Goal: Task Accomplishment & Management: Use online tool/utility

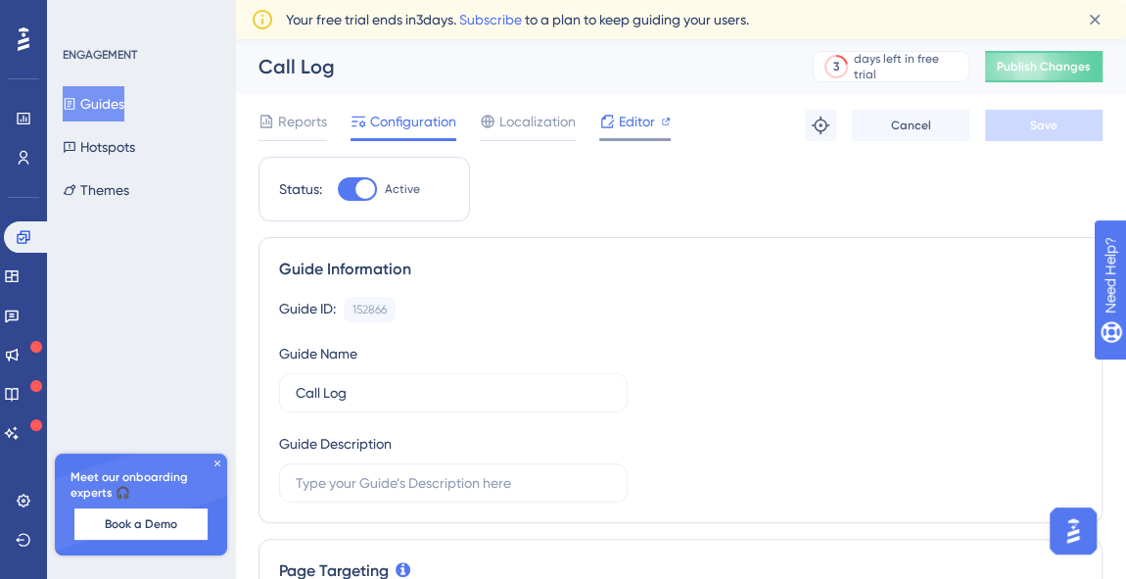
click at [643, 116] on span "Editor" at bounding box center [637, 122] width 36 height 24
click at [1057, 68] on span "Publish Changes" at bounding box center [1044, 67] width 94 height 16
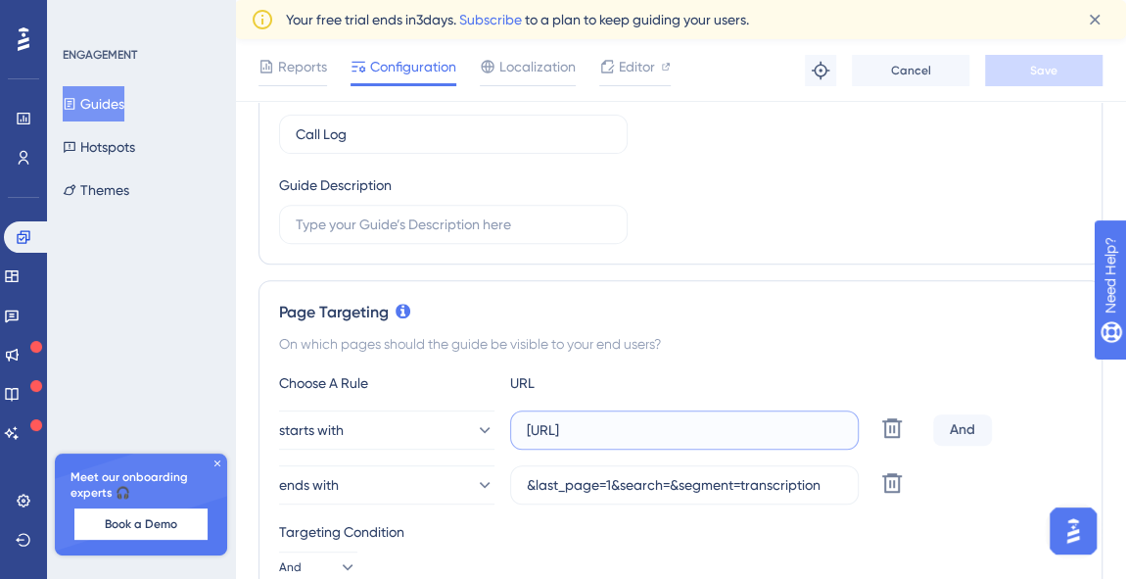
scroll to position [0, 12]
drag, startPoint x: 770, startPoint y: 422, endPoint x: 872, endPoint y: 413, distance: 102.2
click at [872, 413] on div "starts with https://app.dapta.ai/agents-studio/voice-agents/ Delete" at bounding box center [602, 429] width 646 height 39
click at [738, 474] on input "&last_page=1&search=&segment=transcription" at bounding box center [684, 485] width 315 height 22
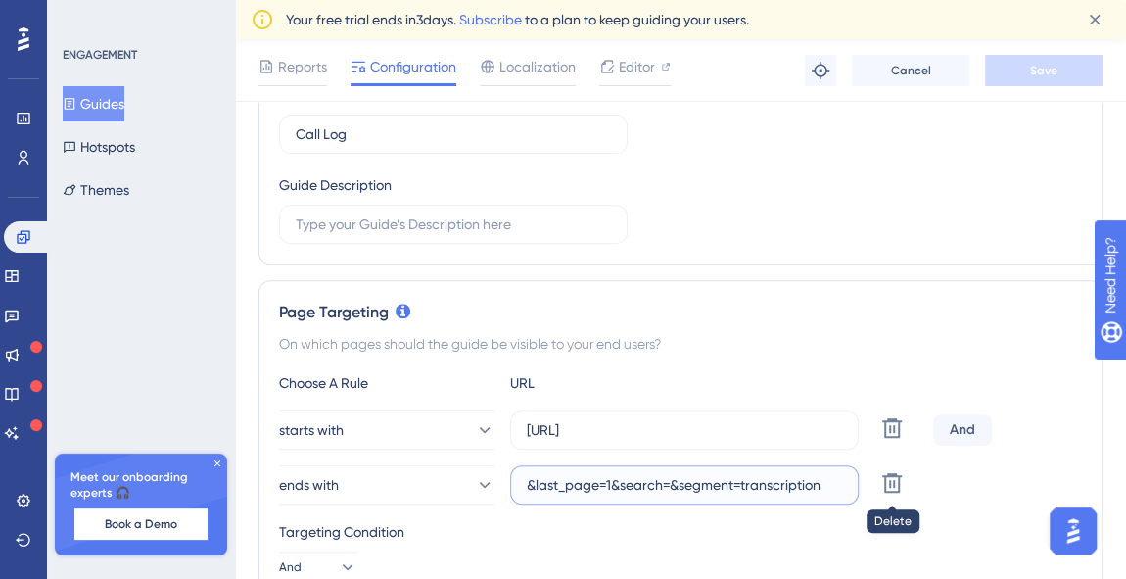
drag, startPoint x: 569, startPoint y: 478, endPoint x: 809, endPoint y: 501, distance: 241.0
click at [877, 496] on div "ends with &last_page=1&search=&segment=transcription Delete" at bounding box center [602, 484] width 646 height 39
click at [735, 499] on label "&last_page=1&search=&segment=transcription" at bounding box center [684, 484] width 349 height 39
click at [735, 496] on input "&last_page=1&search=&segment=transcription" at bounding box center [684, 485] width 315 height 22
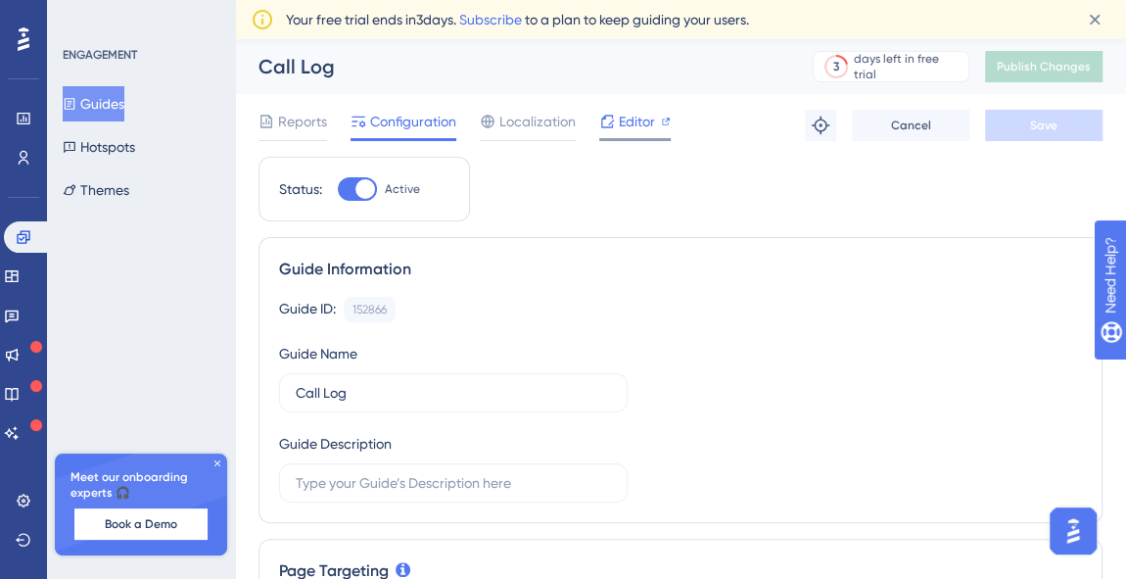
click at [642, 112] on span "Editor" at bounding box center [637, 122] width 36 height 24
click at [1067, 68] on span "Publish Changes" at bounding box center [1044, 67] width 94 height 16
click at [633, 116] on span "Editor" at bounding box center [637, 122] width 36 height 24
click at [20, 278] on icon at bounding box center [12, 276] width 16 height 16
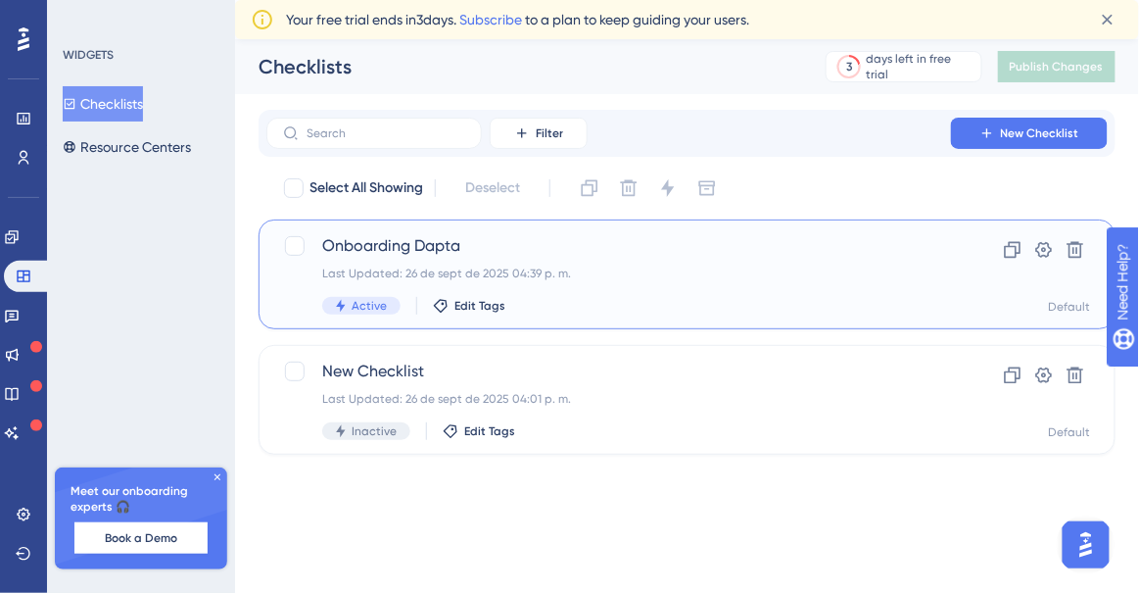
click at [427, 240] on span "Onboarding Dapta" at bounding box center [608, 246] width 573 height 24
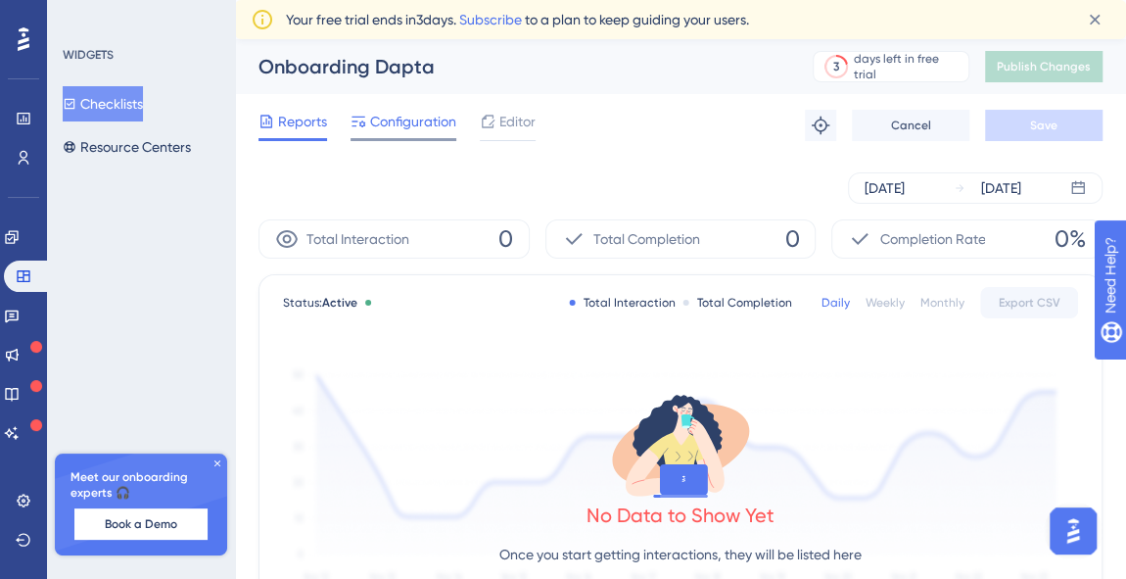
click at [408, 115] on span "Configuration" at bounding box center [413, 122] width 86 height 24
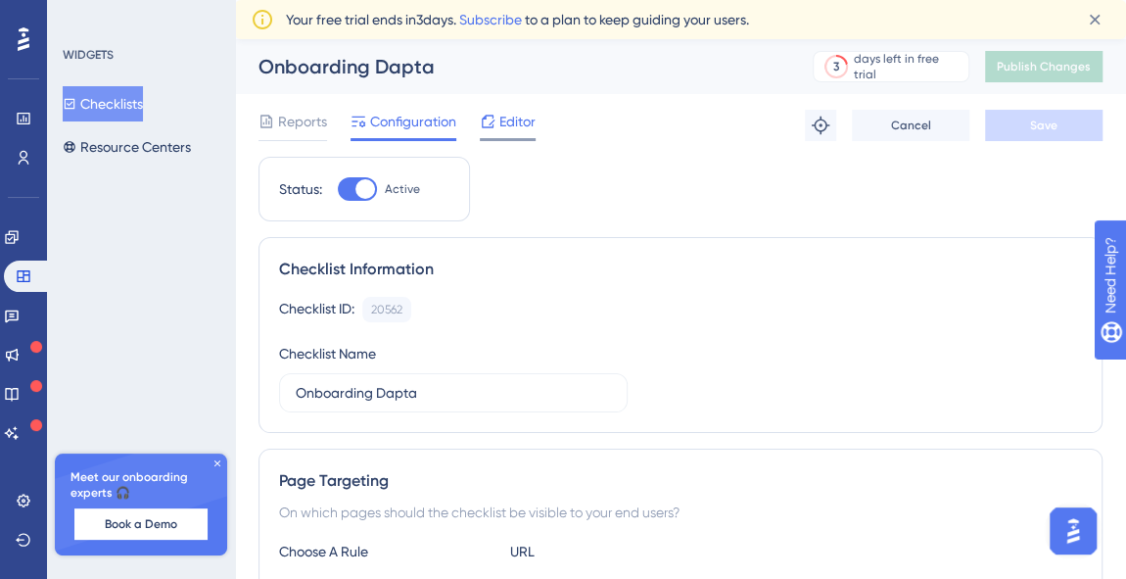
click at [523, 122] on span "Editor" at bounding box center [518, 122] width 36 height 24
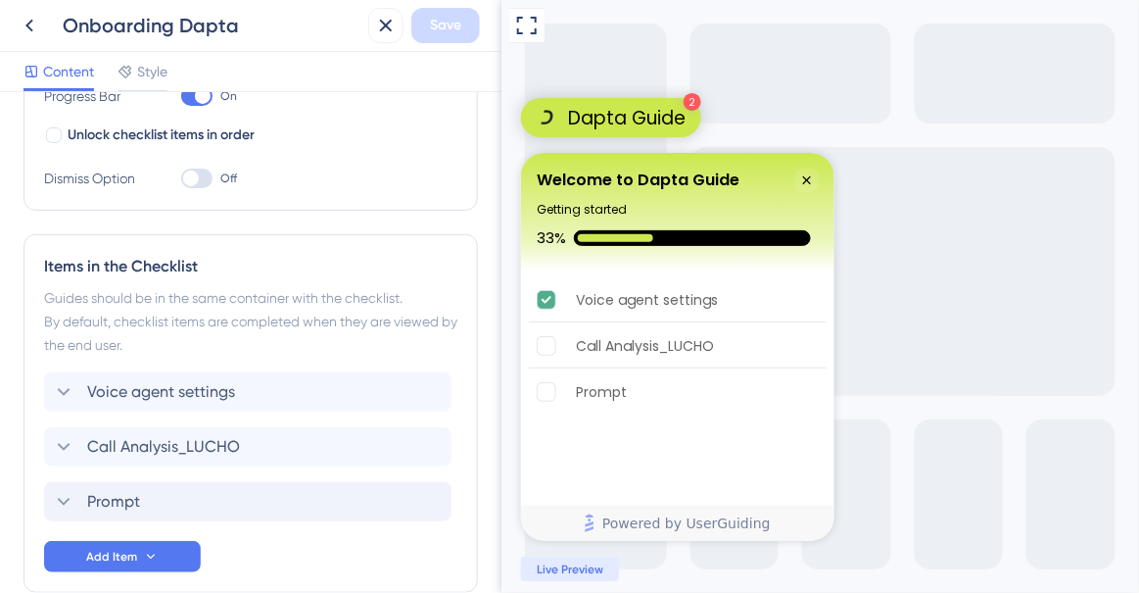
scroll to position [454, 0]
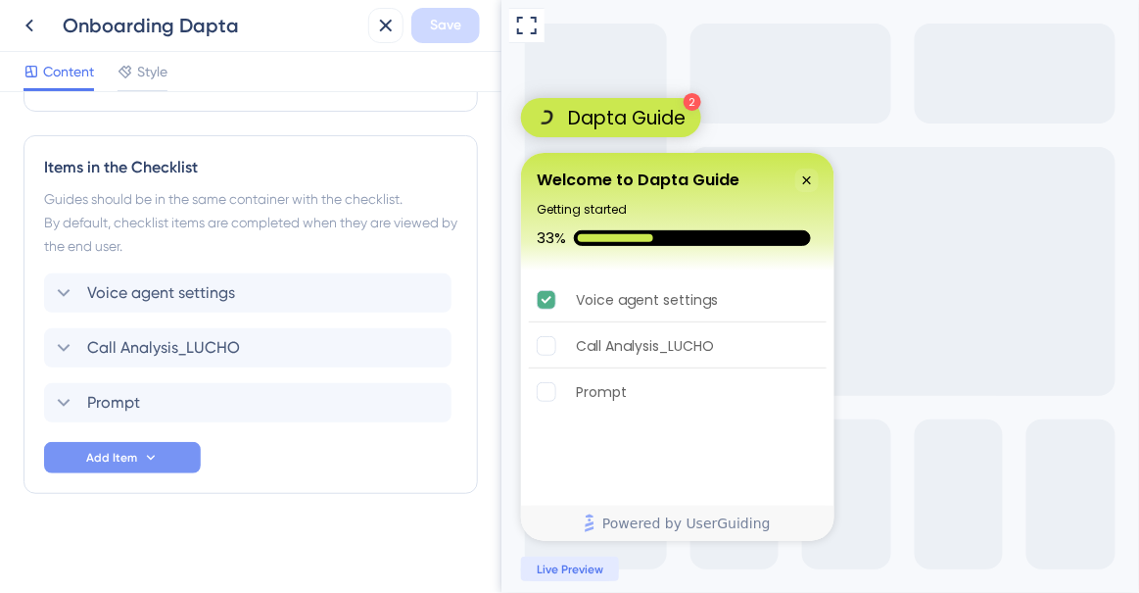
click at [161, 451] on button "Add Item" at bounding box center [122, 457] width 157 height 31
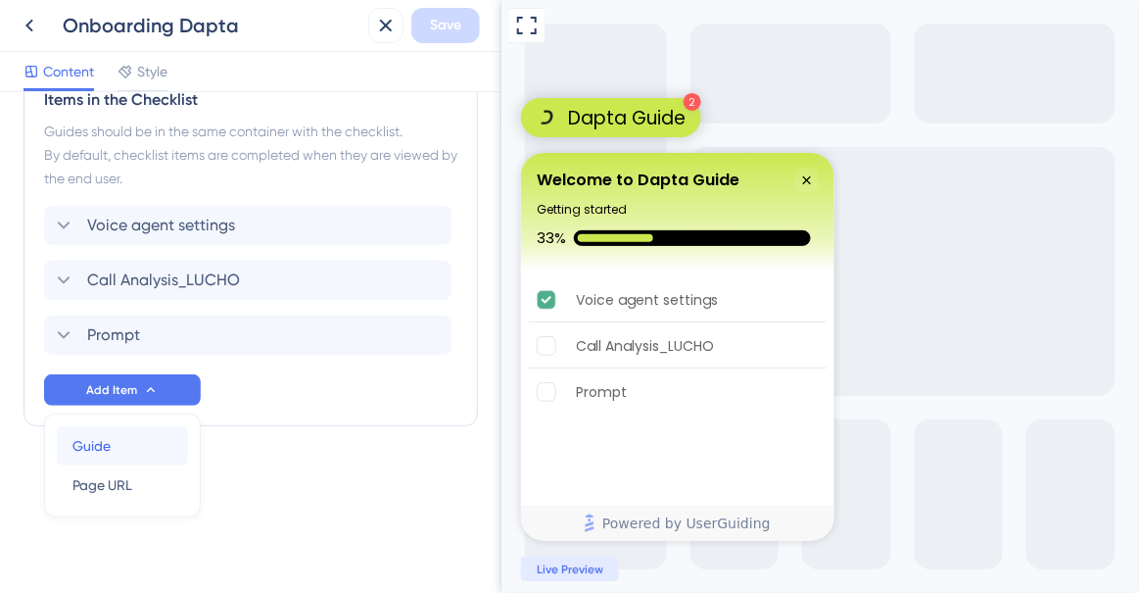
click at [132, 453] on div "Guide Guide" at bounding box center [122, 445] width 100 height 39
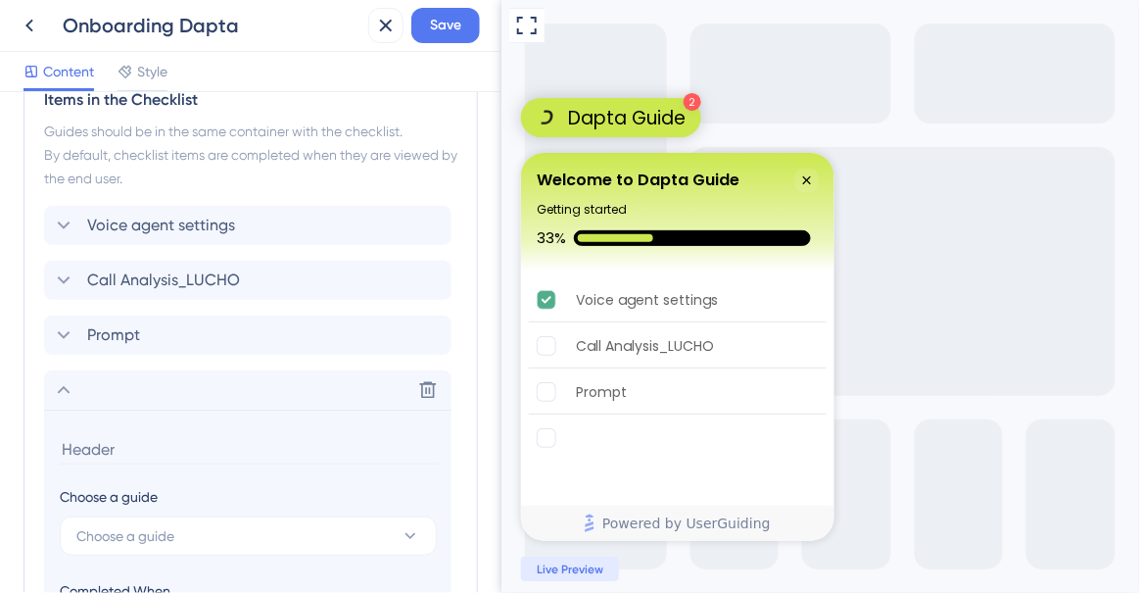
scroll to position [773, 0]
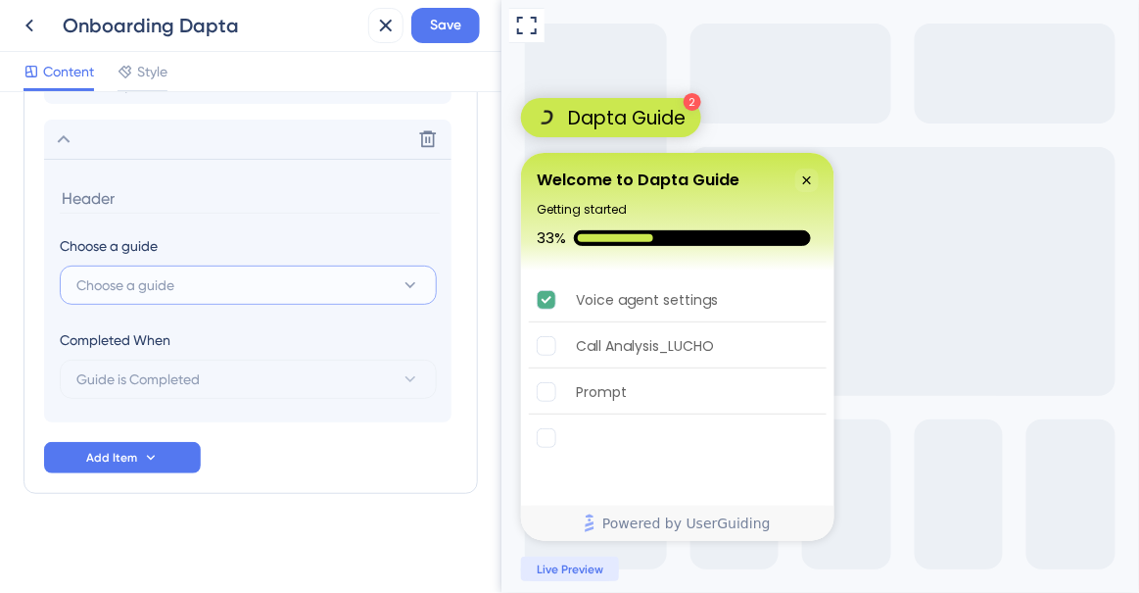
click at [322, 288] on button "Choose a guide" at bounding box center [248, 284] width 377 height 39
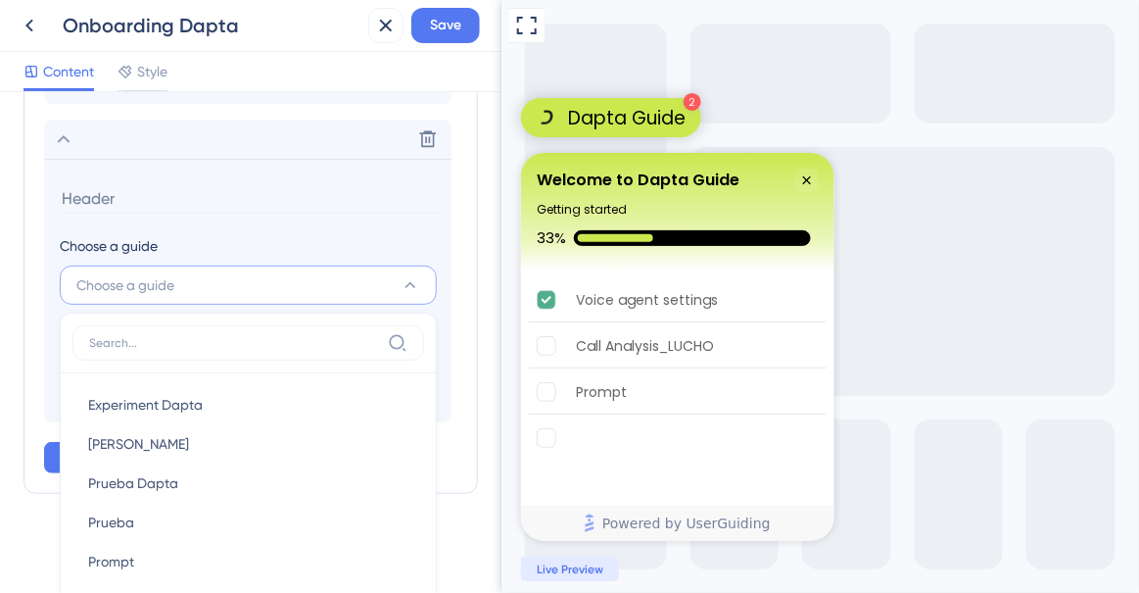
scroll to position [936, 0]
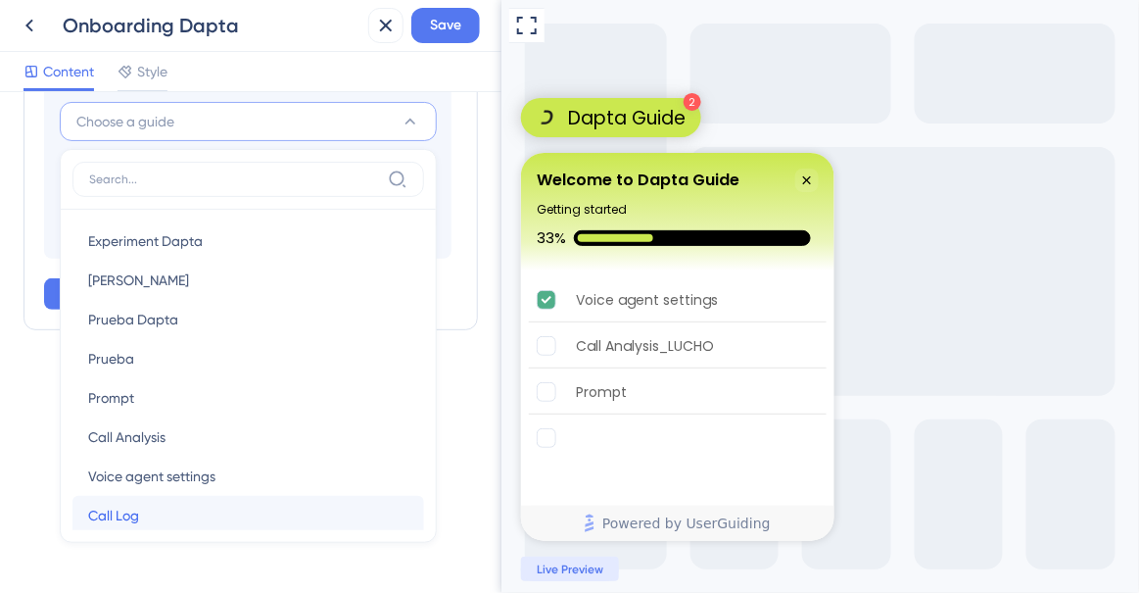
click at [227, 509] on div "Call Log Call Log" at bounding box center [248, 515] width 320 height 39
type input "Call Log"
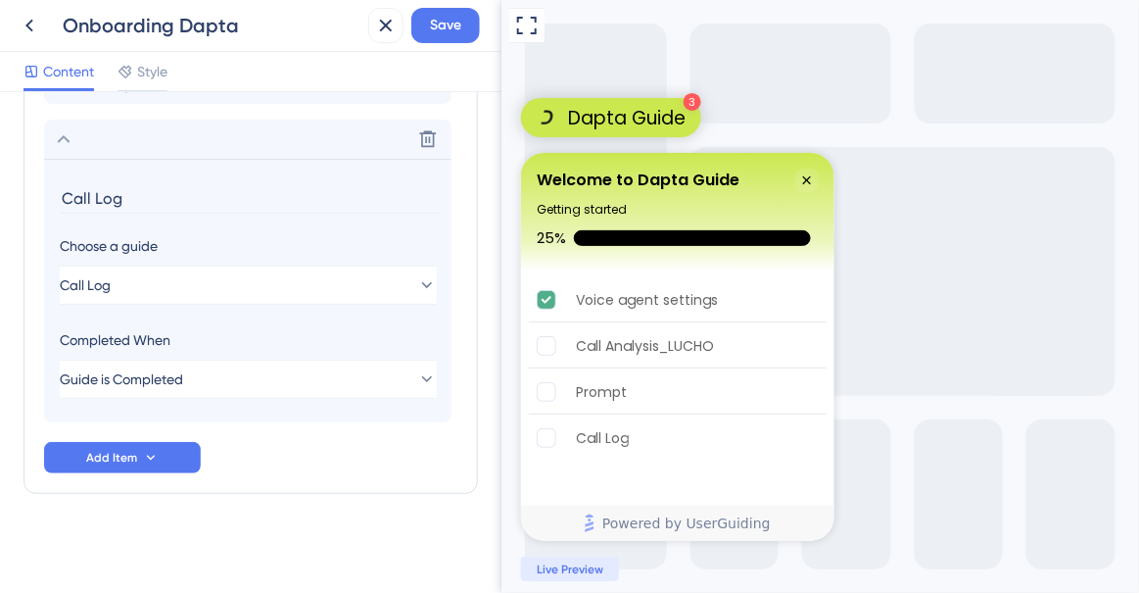
scroll to position [595, 0]
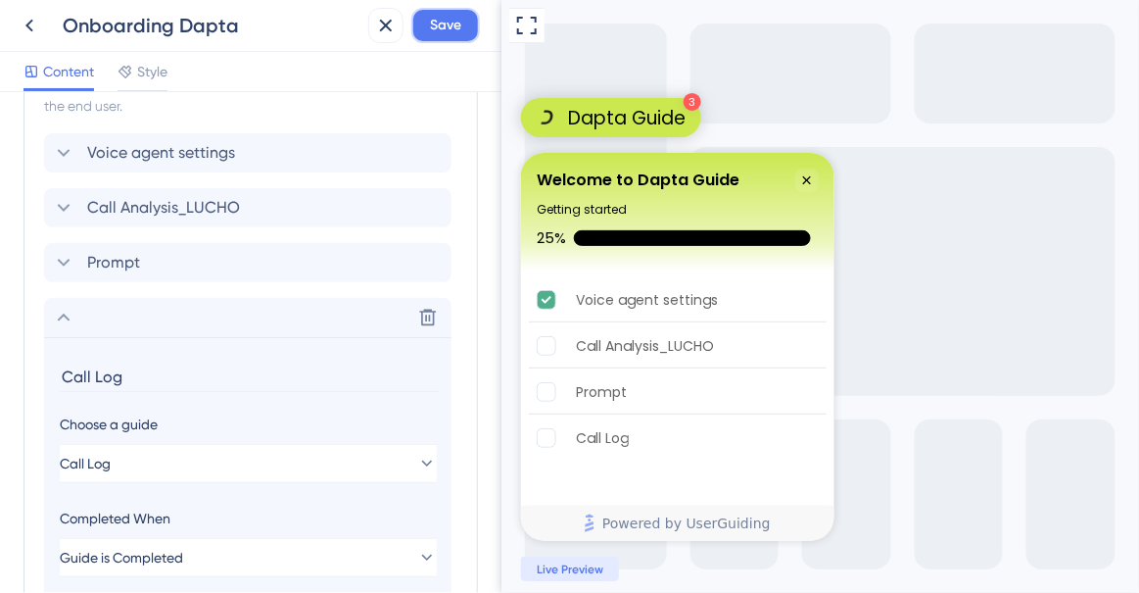
click at [452, 39] on button "Save" at bounding box center [445, 25] width 69 height 35
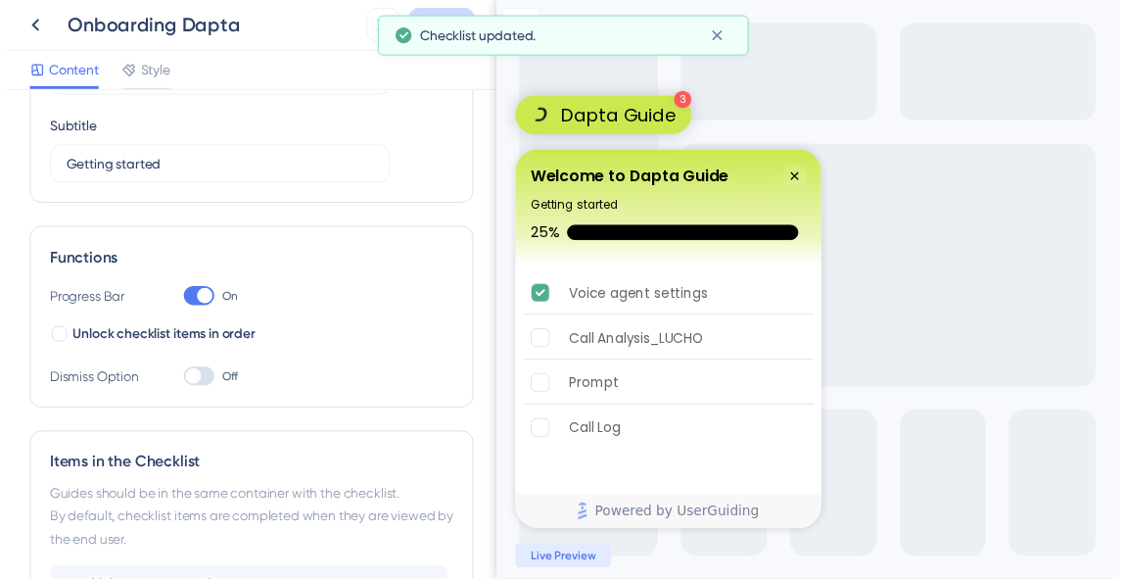
scroll to position [0, 0]
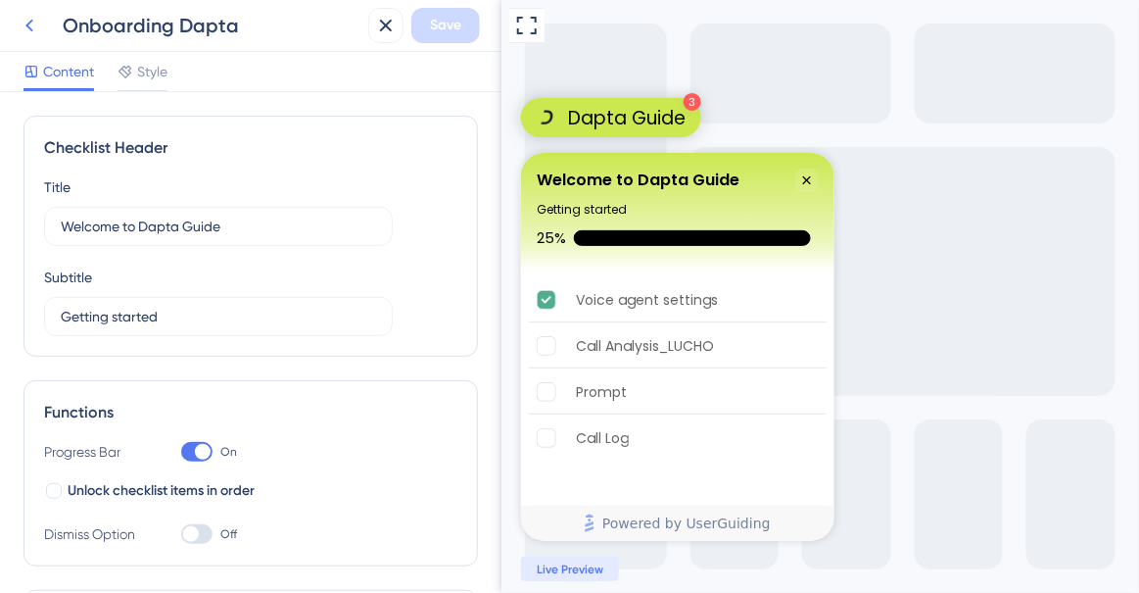
click at [37, 27] on icon at bounding box center [30, 26] width 24 height 24
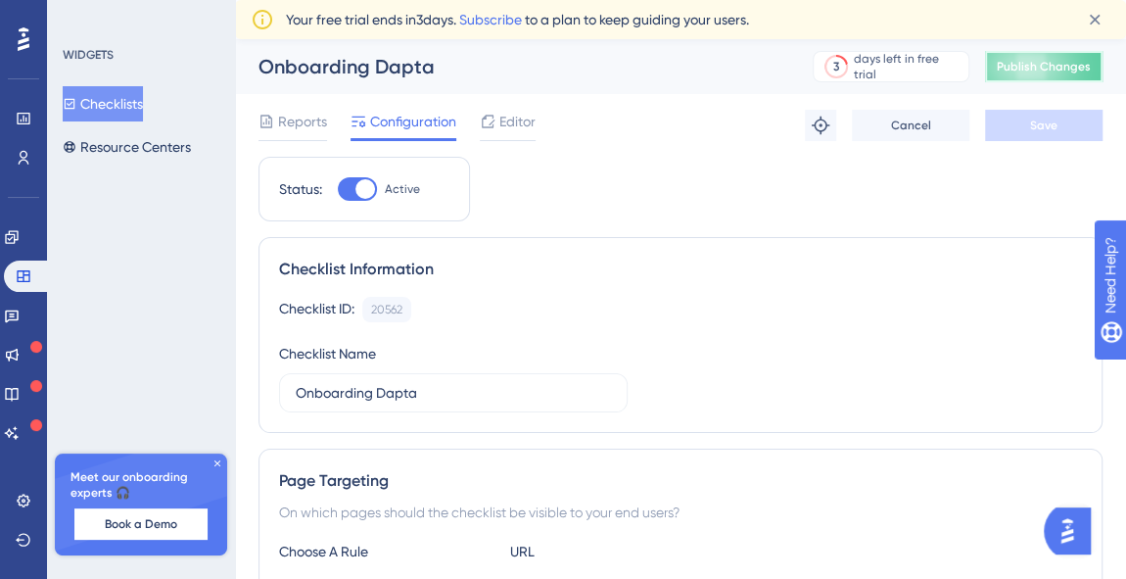
click at [1030, 59] on span "Publish Changes" at bounding box center [1044, 67] width 94 height 16
click at [20, 232] on icon at bounding box center [12, 237] width 16 height 16
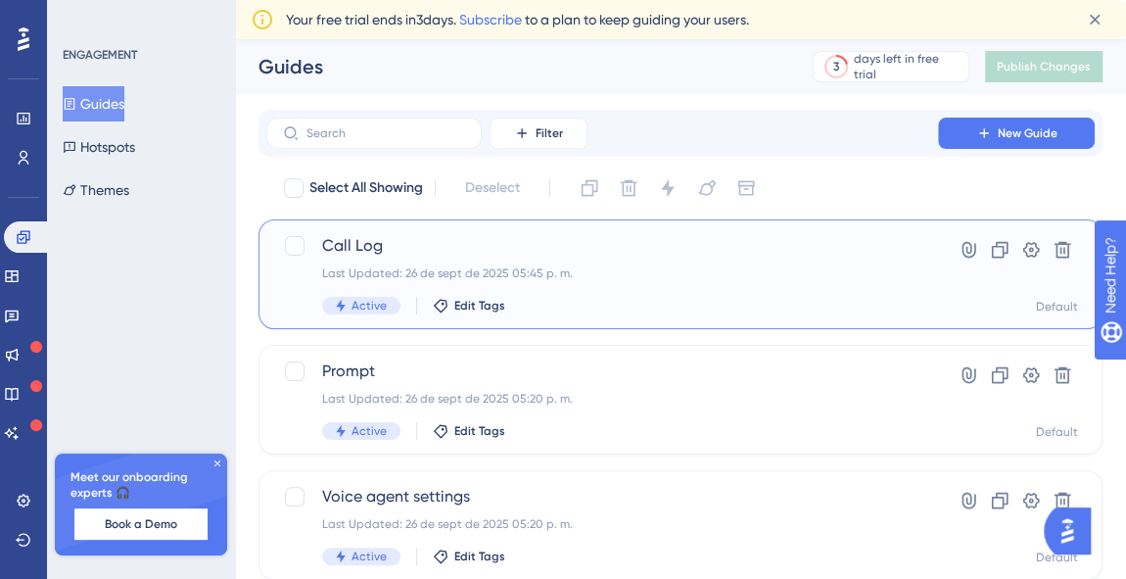
click at [482, 249] on span "Call Log" at bounding box center [602, 246] width 560 height 24
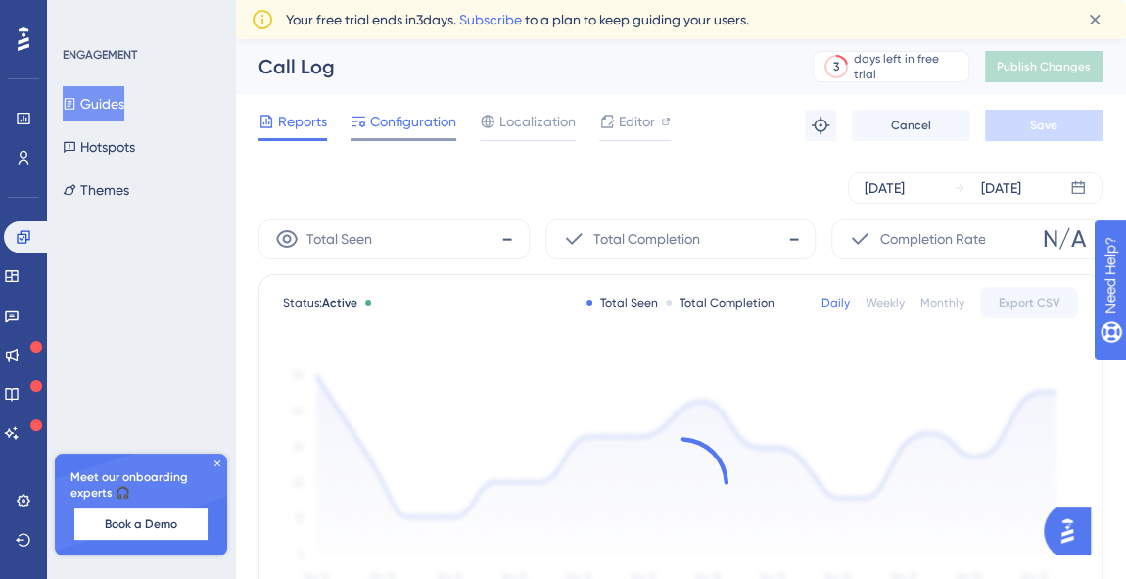
click at [435, 120] on span "Configuration" at bounding box center [413, 122] width 86 height 24
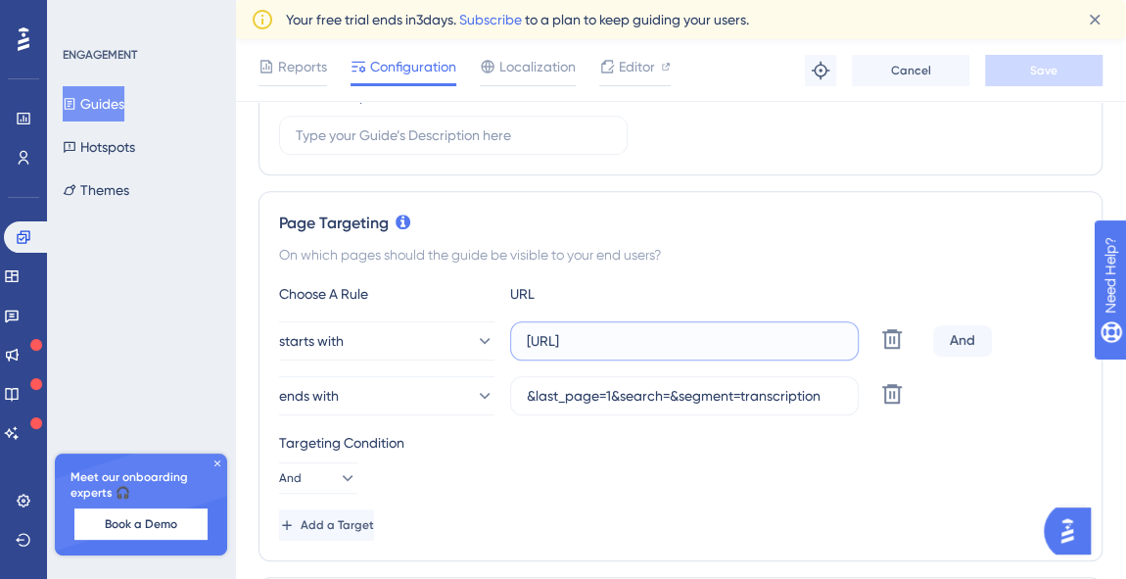
scroll to position [0, 12]
drag, startPoint x: 706, startPoint y: 338, endPoint x: 868, endPoint y: 338, distance: 161.6
click at [868, 338] on div "starts with https://app.dapta.ai/agents-studio/voice-agents/ Delete" at bounding box center [602, 340] width 646 height 39
click at [757, 333] on input "https://app.dapta.ai/agents-studio/voice-agents/" at bounding box center [684, 341] width 315 height 22
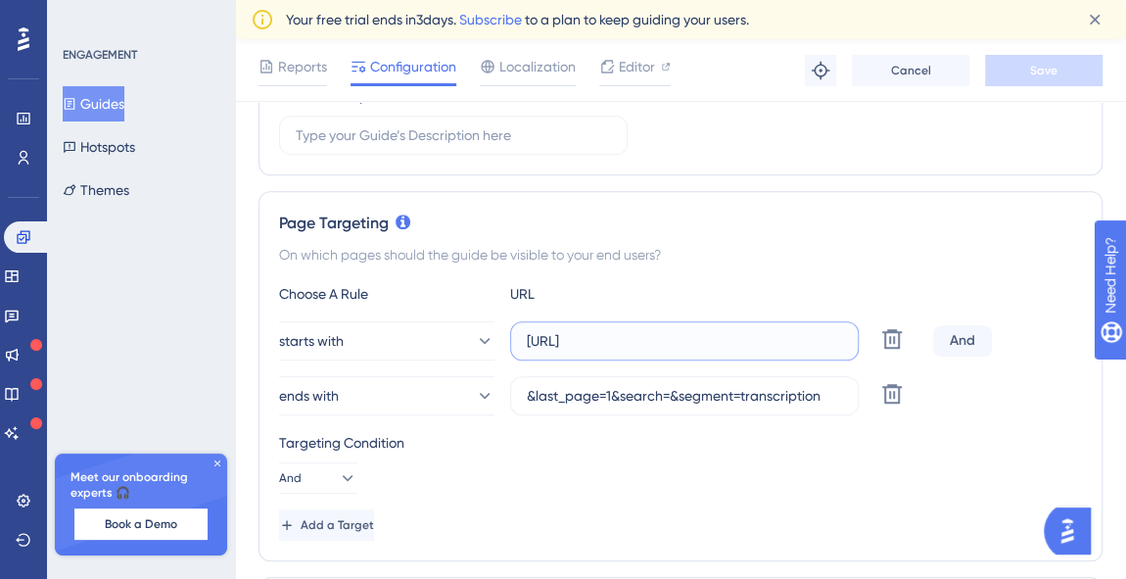
click at [757, 333] on input "https://app.dapta.ai/agents-studio/voice-agents/" at bounding box center [684, 341] width 315 height 22
paste input "calls-history/"
type input "https://app.dapta.ai/agents-studio/voice-agents/calls-history/"
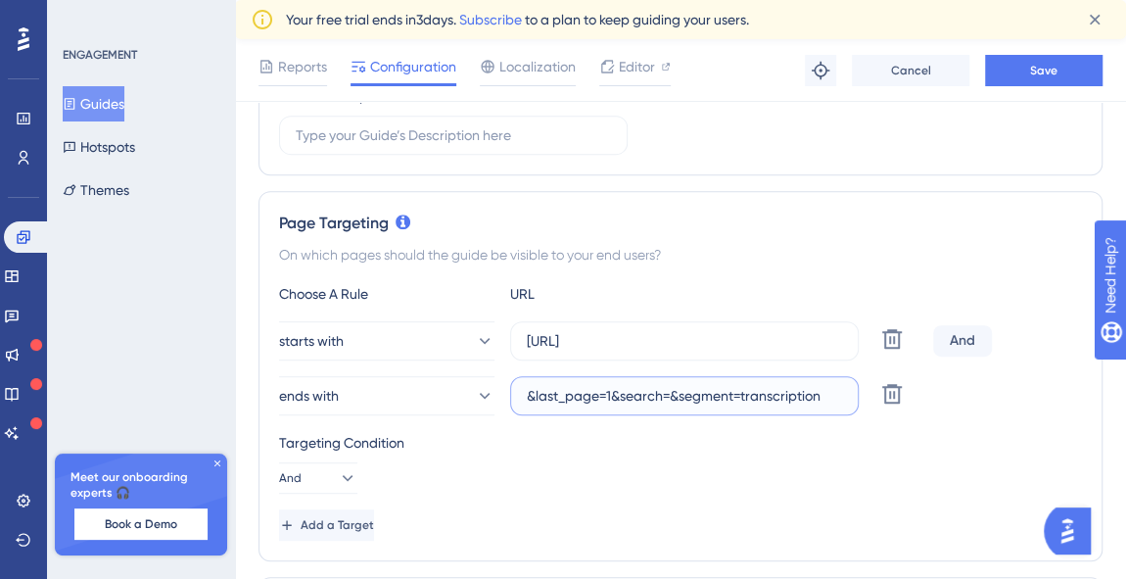
click at [798, 394] on input "&last_page=1&search=&segment=transcription" at bounding box center [684, 396] width 315 height 22
paste input "?segment=logs&page=1&search="
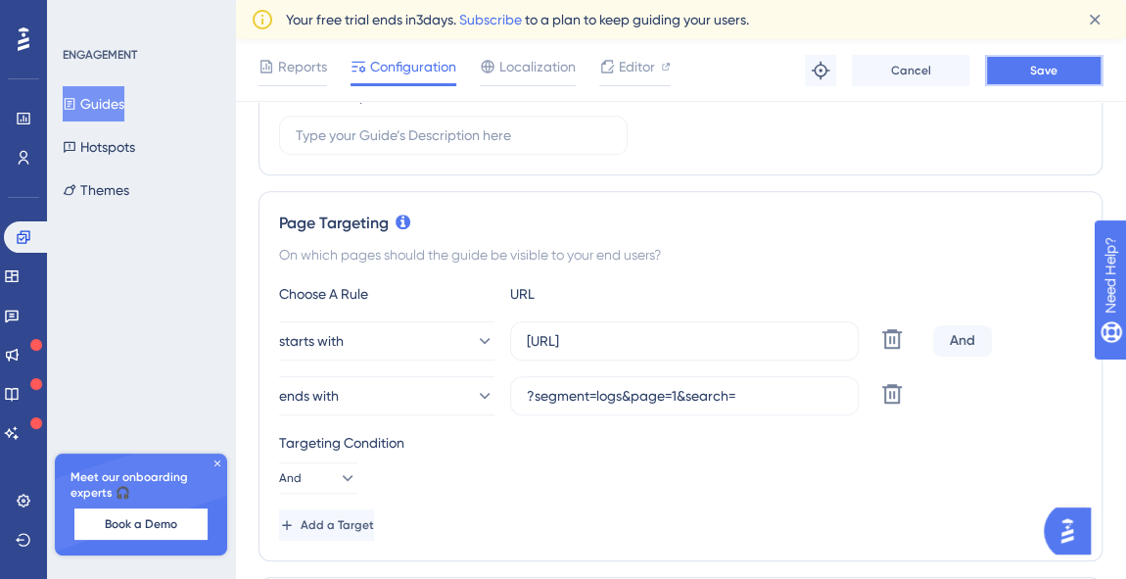
click at [1035, 80] on button "Save" at bounding box center [1044, 70] width 118 height 31
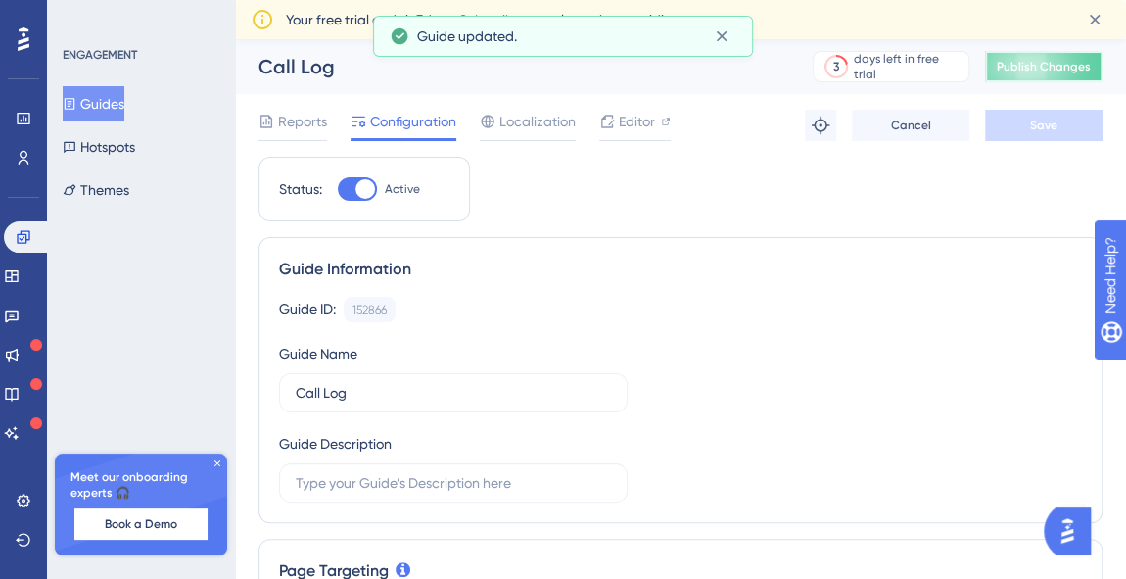
click at [1020, 64] on span "Publish Changes" at bounding box center [1044, 67] width 94 height 16
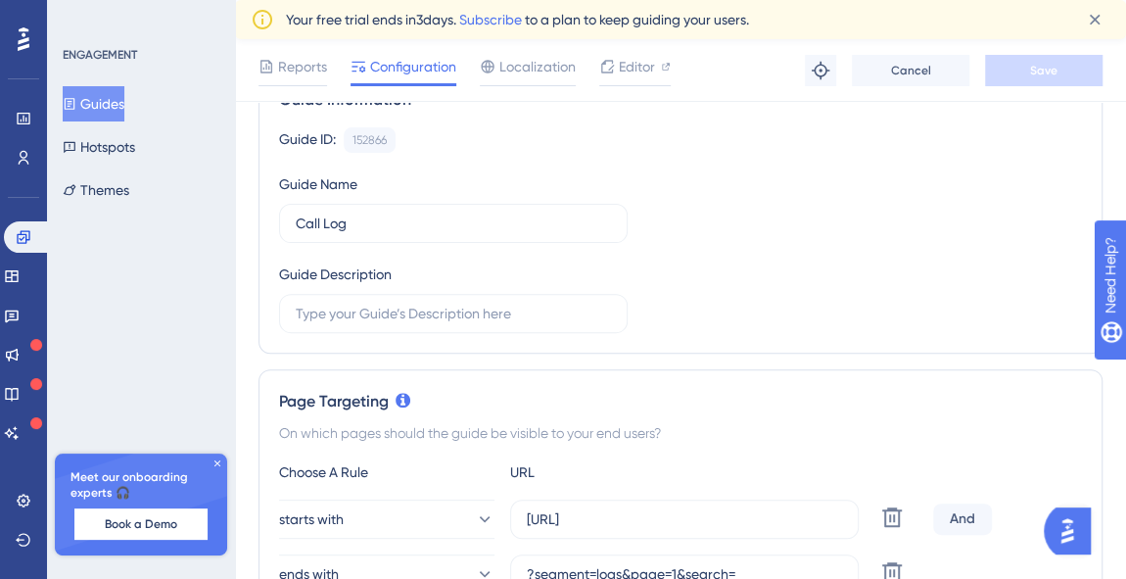
scroll to position [356, 0]
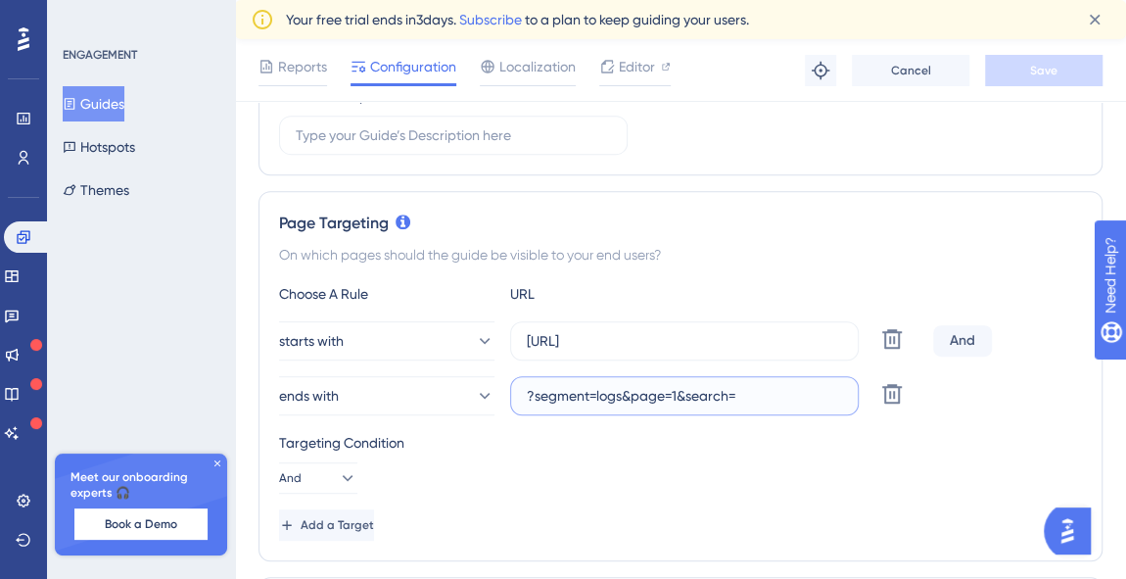
click at [619, 397] on input "?segment=logs&page=1&search=" at bounding box center [684, 396] width 315 height 22
paste input "&last_page=1&search=&segment=transcription"
type input "&last_page=1&search=&segment=transcription"
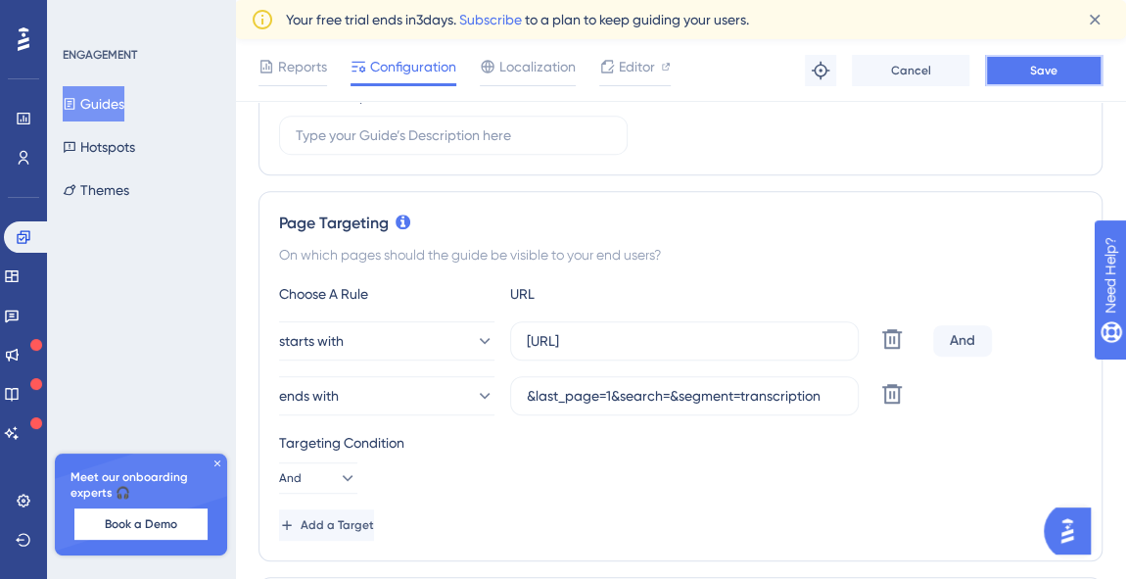
click at [1065, 77] on button "Save" at bounding box center [1044, 70] width 118 height 31
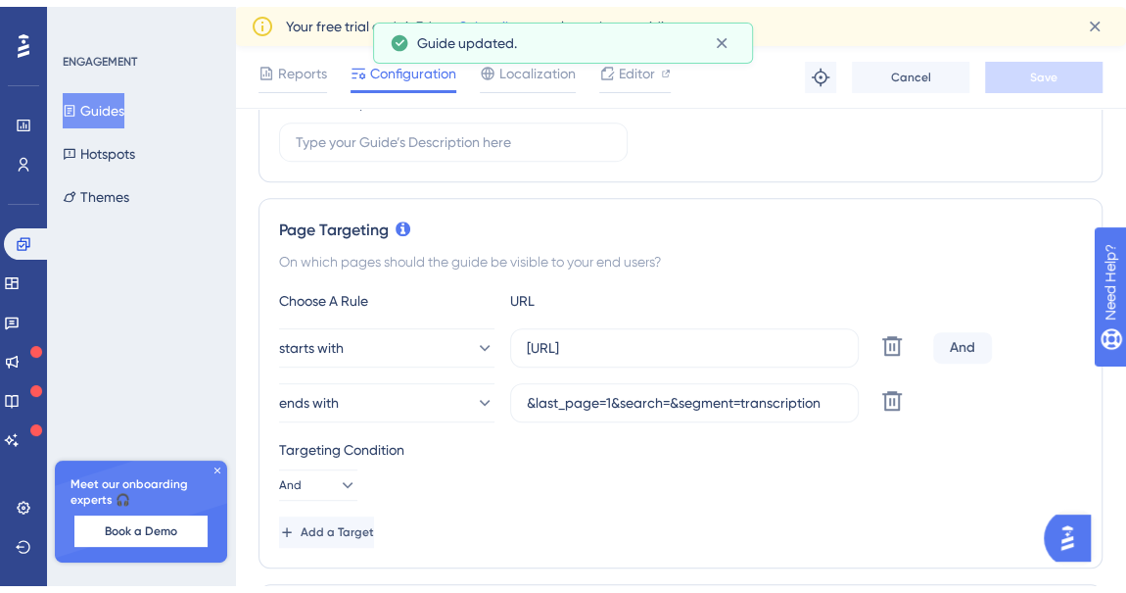
scroll to position [0, 0]
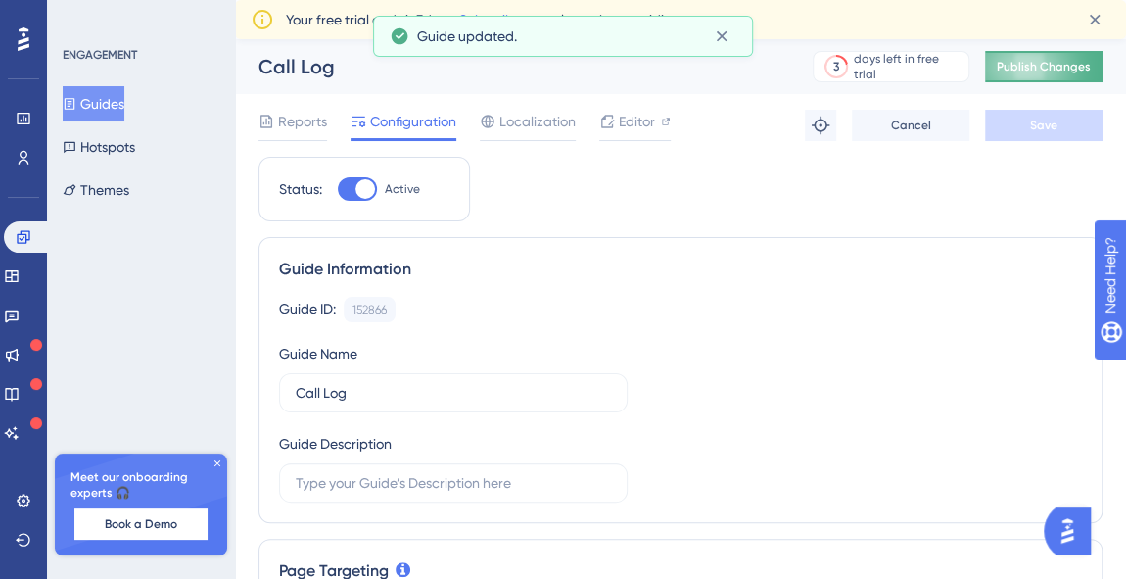
click at [1050, 59] on span "Publish Changes" at bounding box center [1044, 67] width 94 height 16
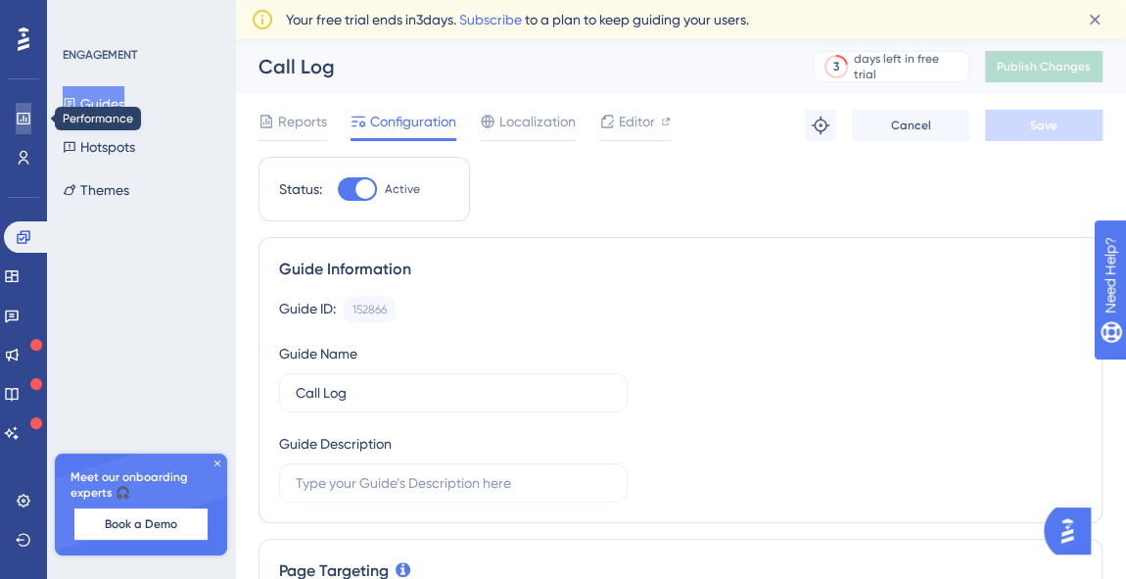
click at [25, 117] on icon at bounding box center [24, 119] width 16 height 16
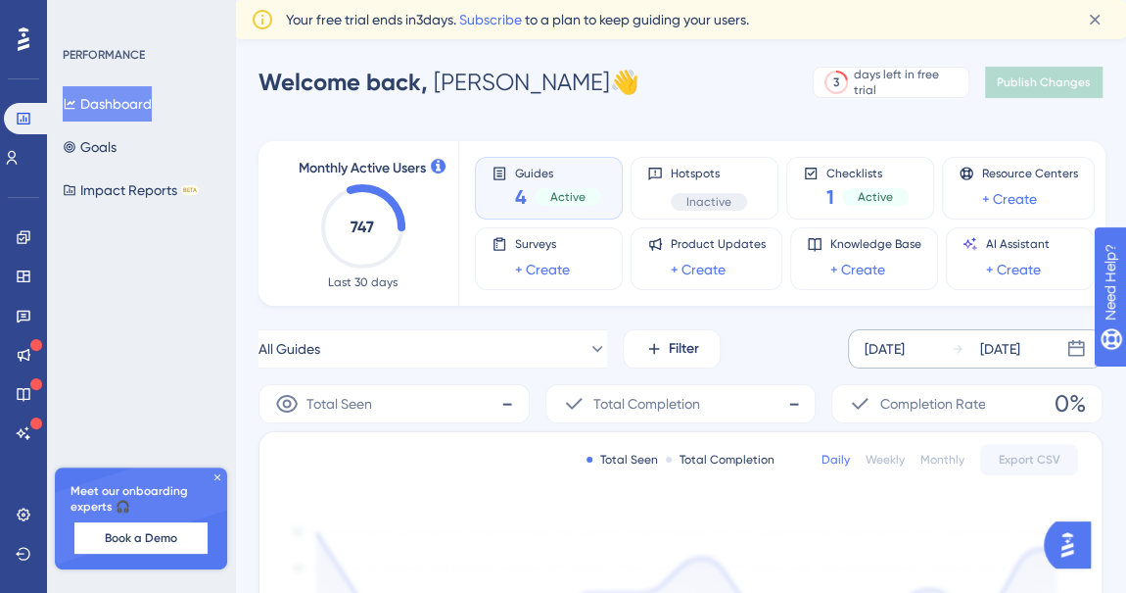
click at [878, 351] on div "Sep 20 2025" at bounding box center [885, 349] width 40 height 24
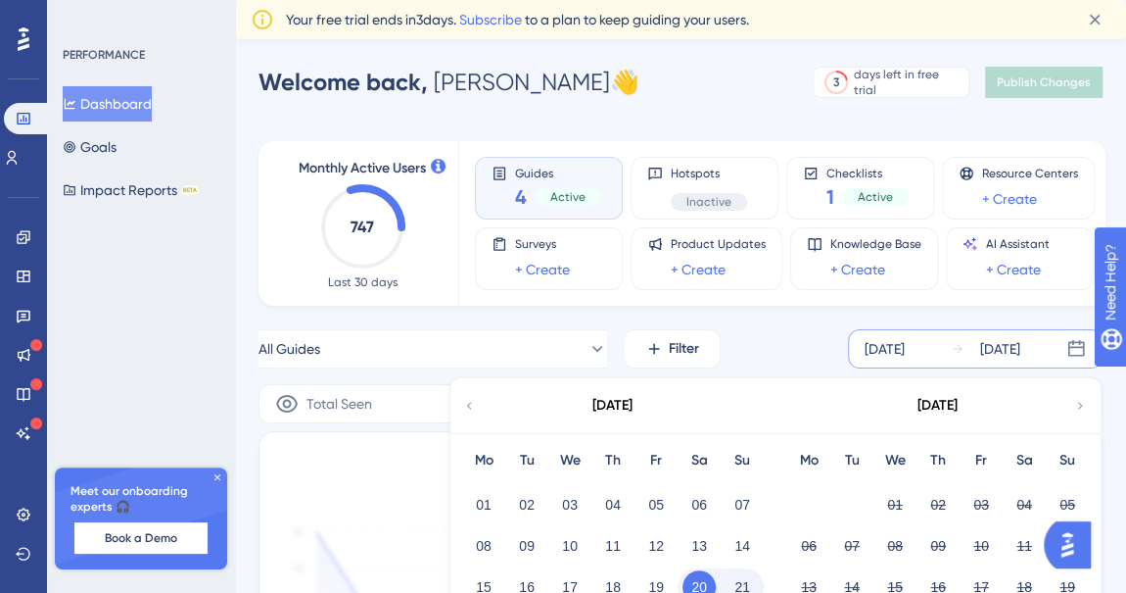
scroll to position [177, 0]
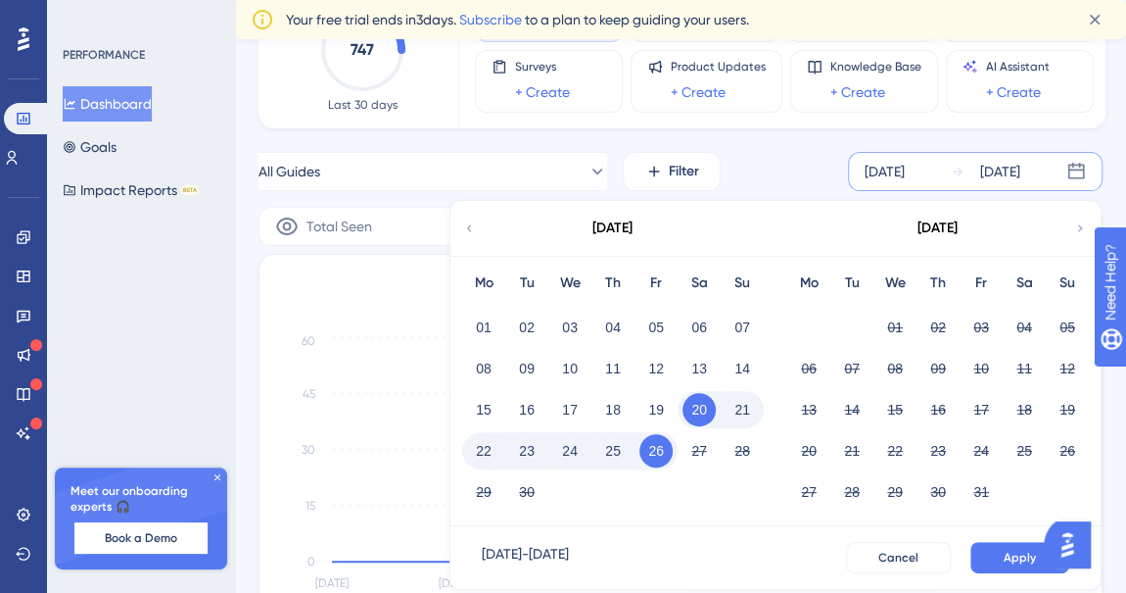
click at [475, 448] on button "22" at bounding box center [483, 450] width 33 height 33
click at [1025, 556] on span "Apply" at bounding box center [1020, 557] width 32 height 16
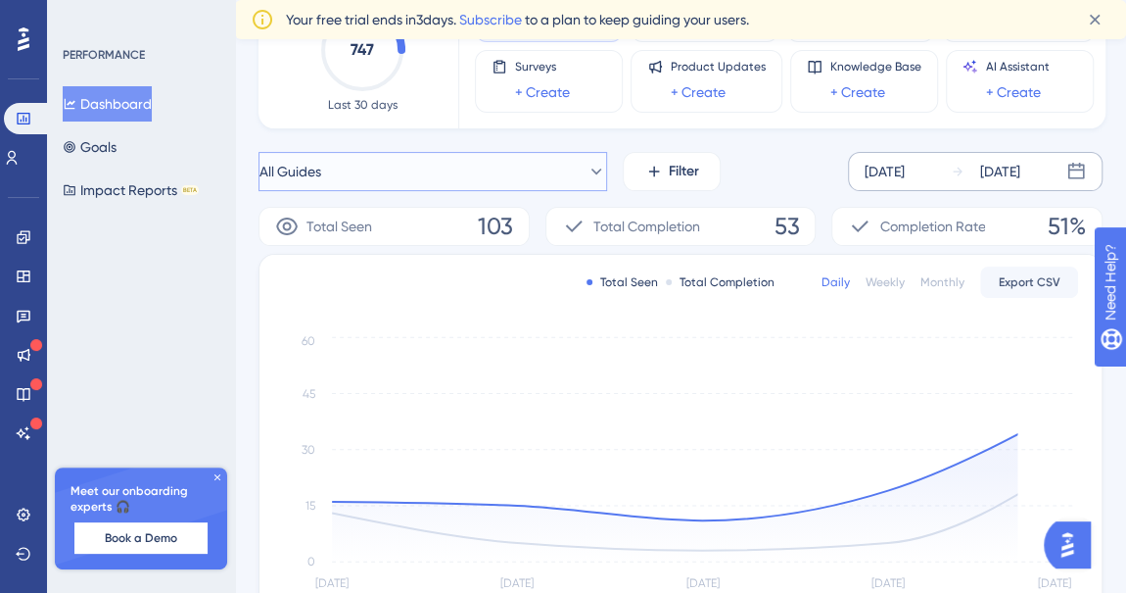
click at [587, 174] on icon at bounding box center [597, 172] width 20 height 20
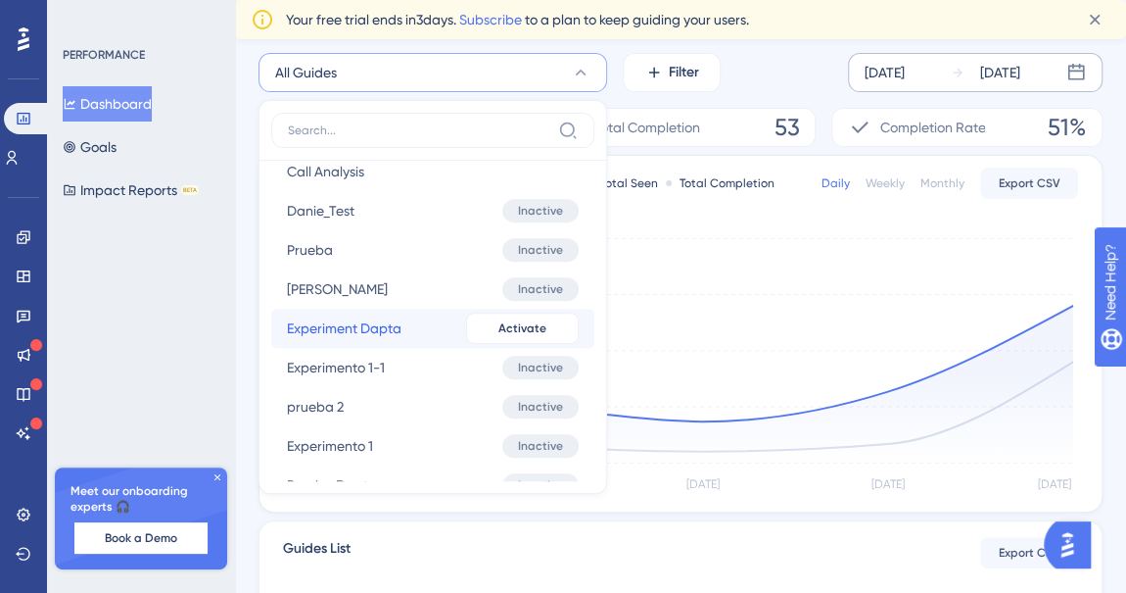
click at [387, 326] on span "Experiment Dapta" at bounding box center [344, 328] width 115 height 24
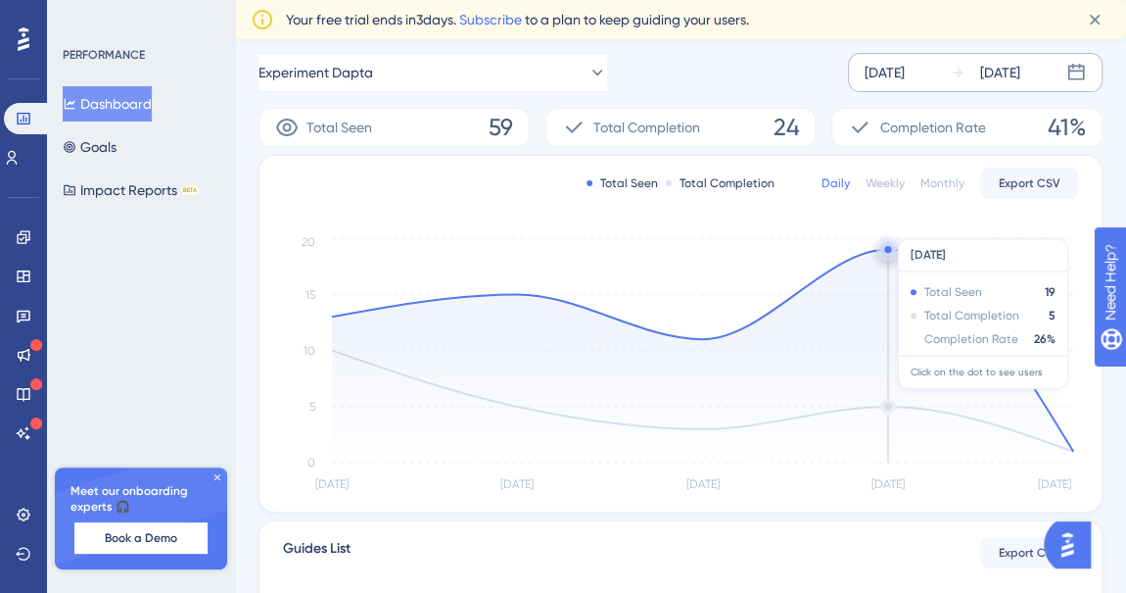
scroll to position [187, 0]
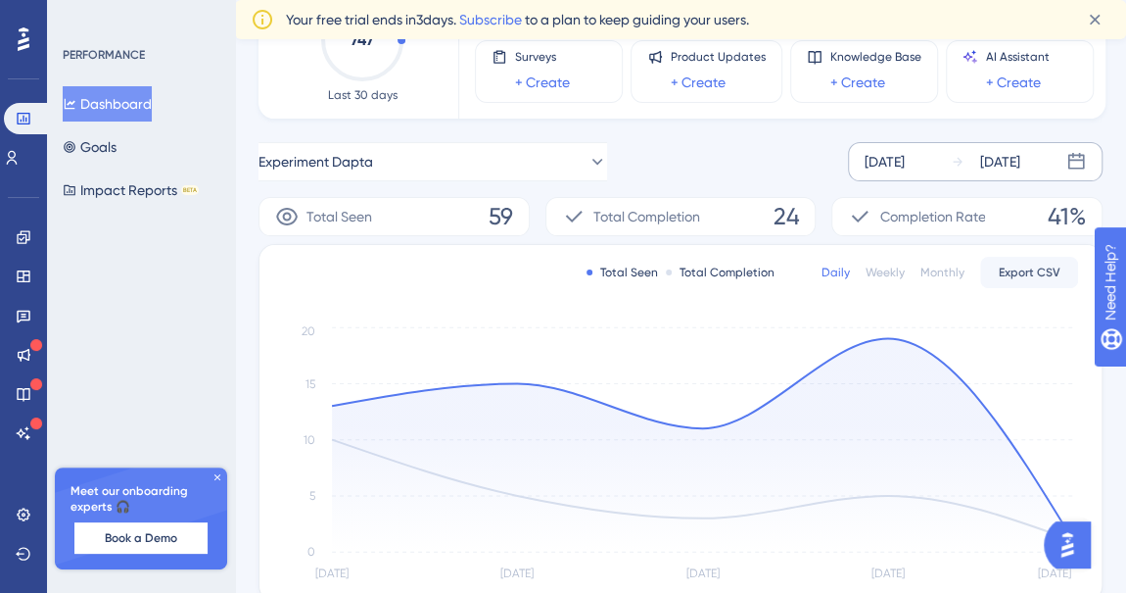
click at [1021, 153] on div "Sep 26 2025" at bounding box center [1000, 162] width 40 height 24
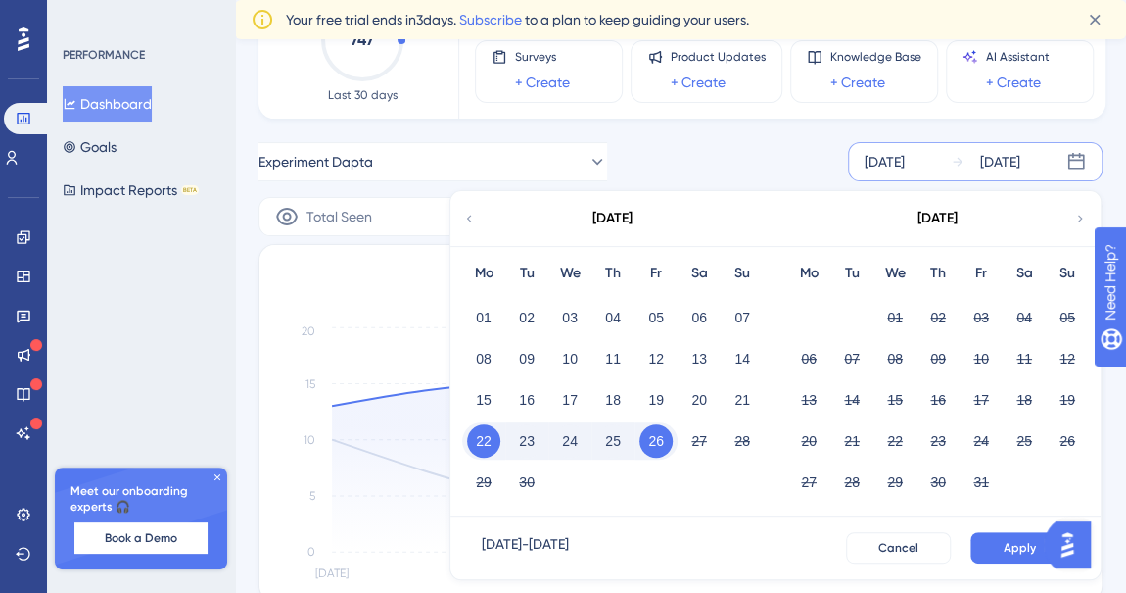
click at [605, 440] on button "25" at bounding box center [612, 440] width 33 height 33
click at [606, 433] on button "25" at bounding box center [612, 440] width 33 height 33
click at [466, 433] on div "22" at bounding box center [483, 440] width 43 height 37
click at [485, 434] on button "22" at bounding box center [483, 440] width 33 height 33
click at [624, 437] on button "25" at bounding box center [612, 440] width 33 height 33
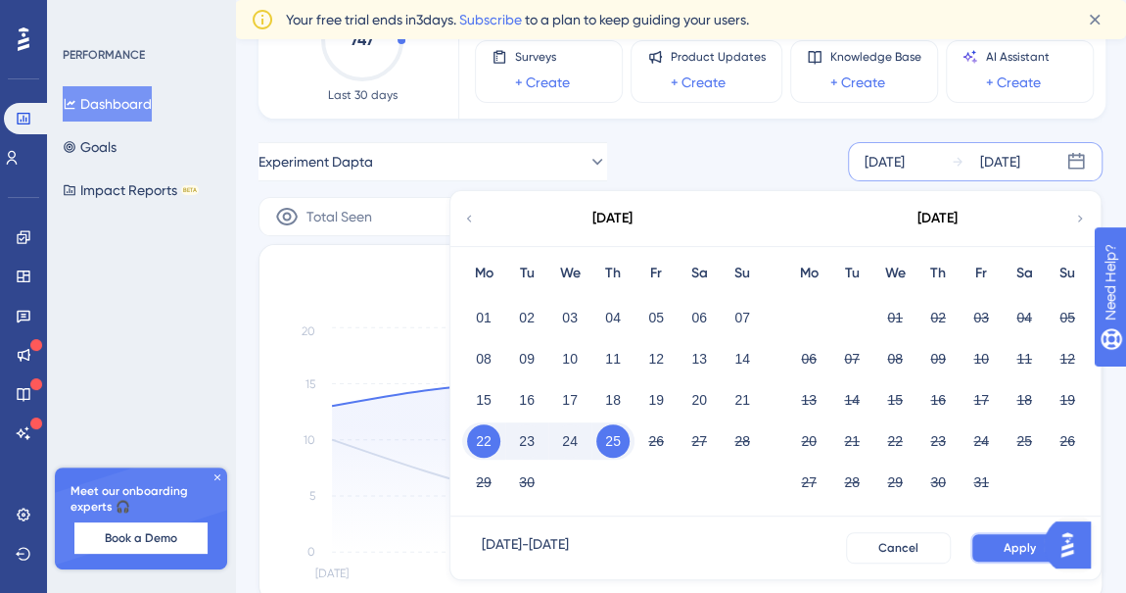
click at [1025, 547] on span "Apply" at bounding box center [1020, 548] width 32 height 16
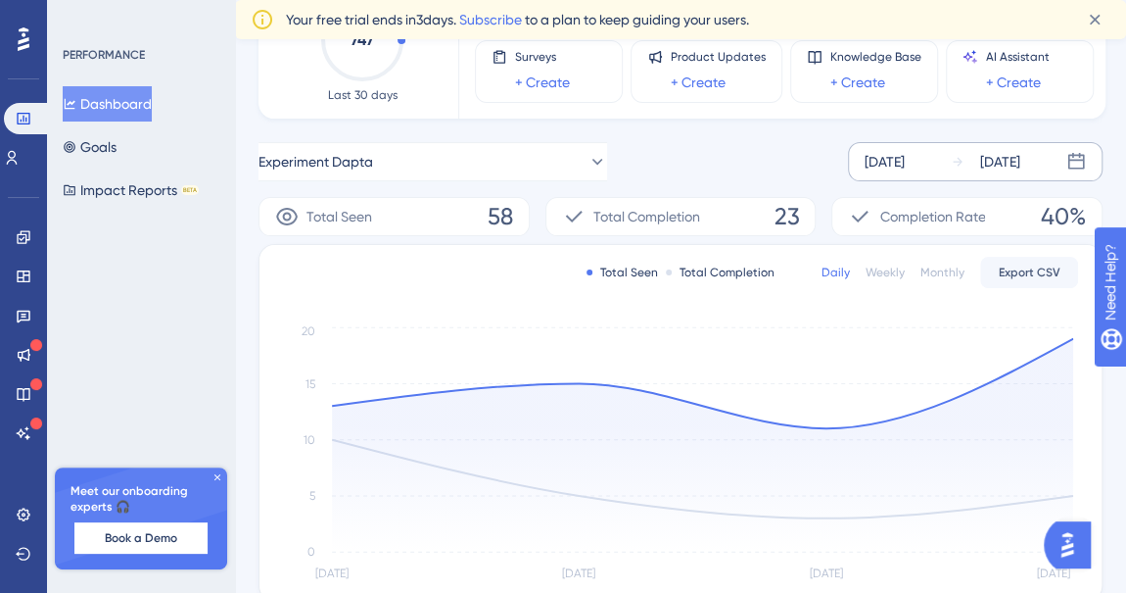
click at [1013, 156] on div "Sep 25 2025" at bounding box center [1000, 162] width 40 height 24
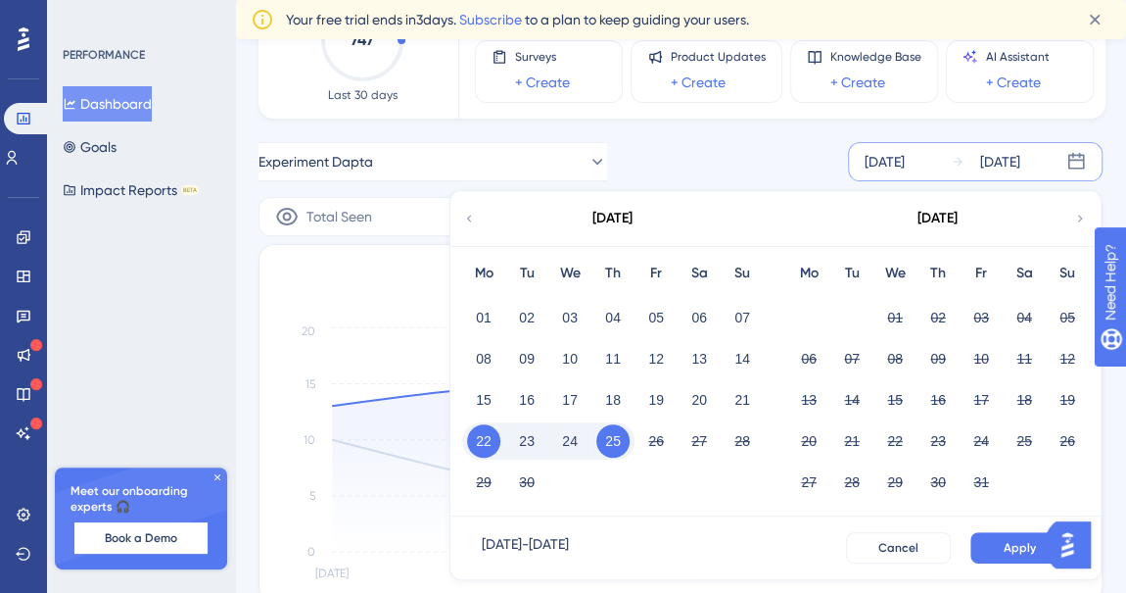
click at [474, 436] on button "22" at bounding box center [483, 440] width 33 height 33
click at [639, 434] on div "26" at bounding box center [656, 440] width 43 height 37
click at [644, 434] on button "26" at bounding box center [656, 440] width 33 height 33
click at [1014, 552] on span "Apply" at bounding box center [1020, 548] width 32 height 16
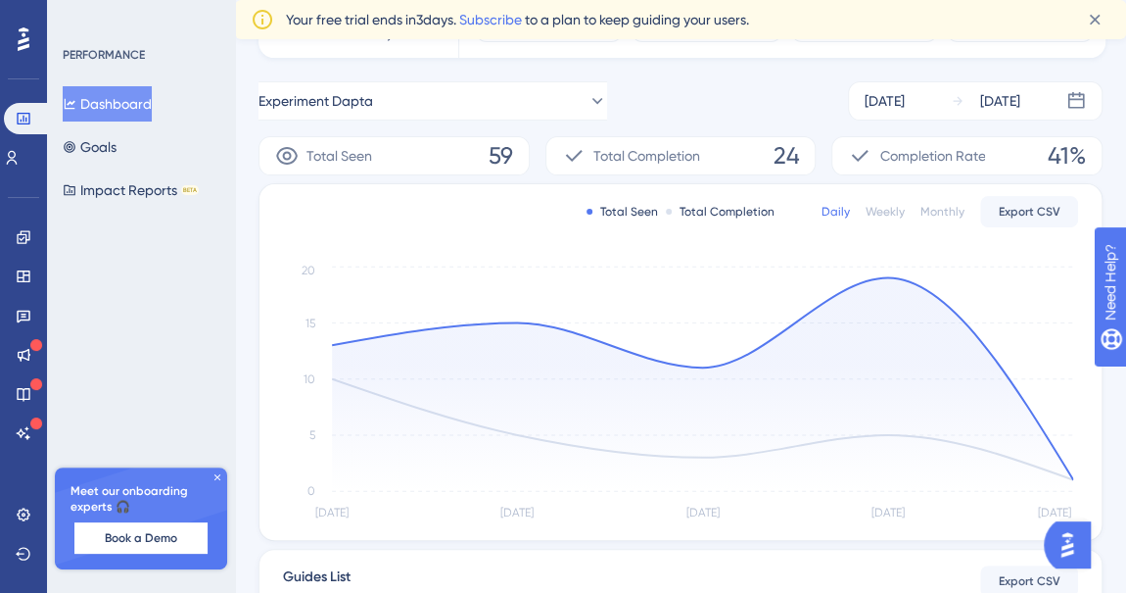
scroll to position [213, 0]
